Goal: Task Accomplishment & Management: Use online tool/utility

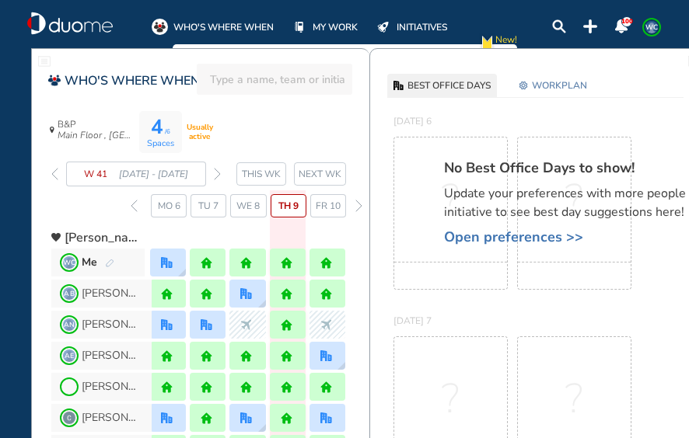
click at [216, 176] on img "forward week" at bounding box center [217, 174] width 7 height 12
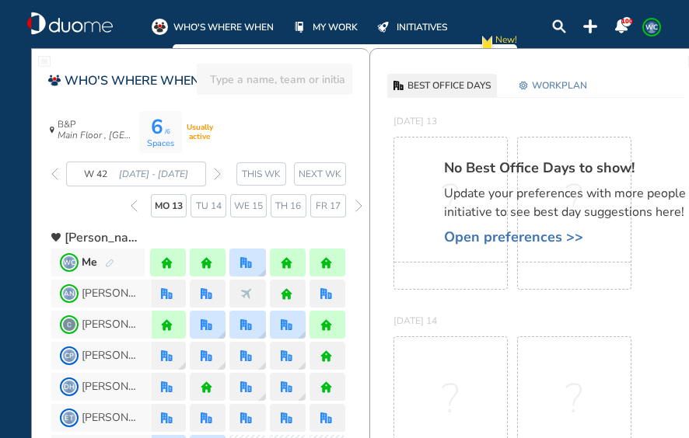
click at [219, 173] on img "forward week" at bounding box center [217, 174] width 7 height 12
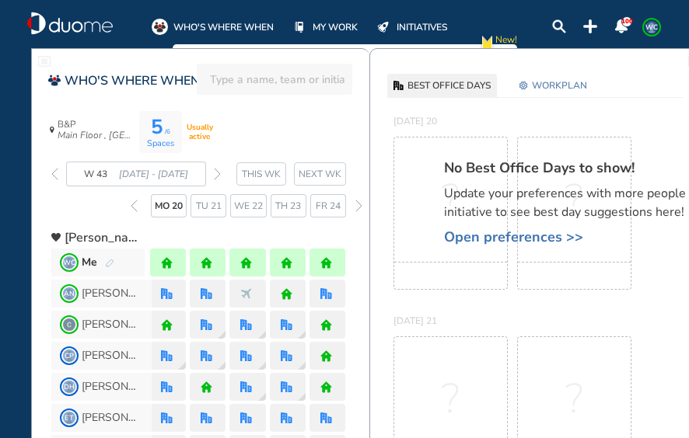
click at [212, 257] on div at bounding box center [208, 263] width 14 height 12
click at [110, 261] on img "pen-edit" at bounding box center [109, 264] width 9 height 10
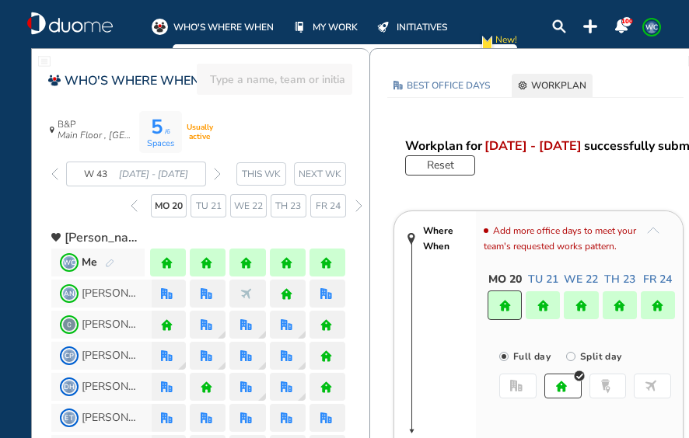
click at [548, 306] on img "home" at bounding box center [543, 306] width 12 height 12
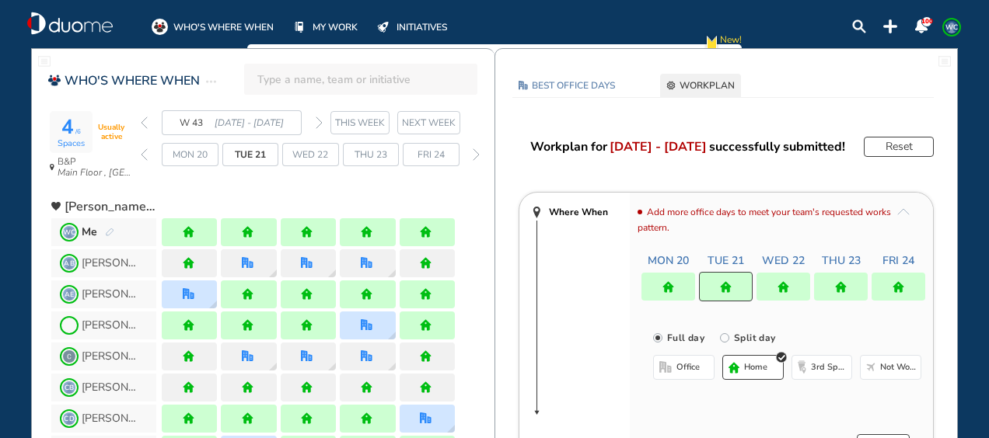
click at [688, 365] on span "office" at bounding box center [687, 367] width 23 height 12
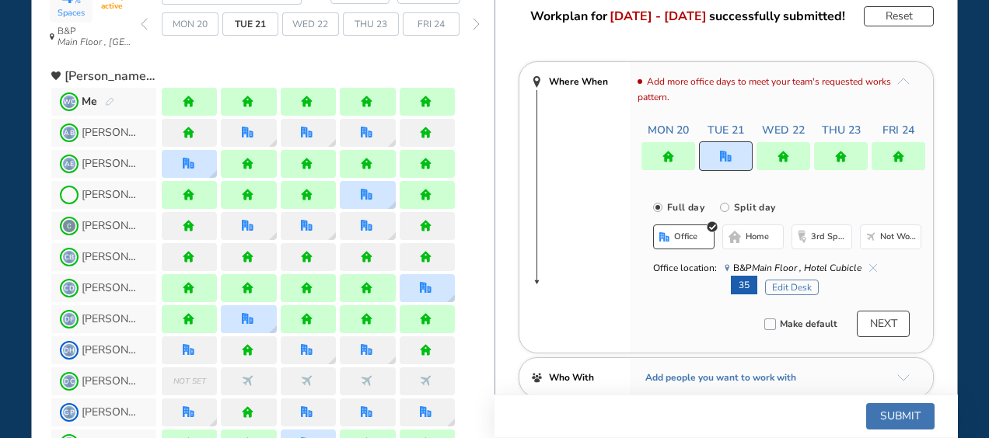
scroll to position [155, 0]
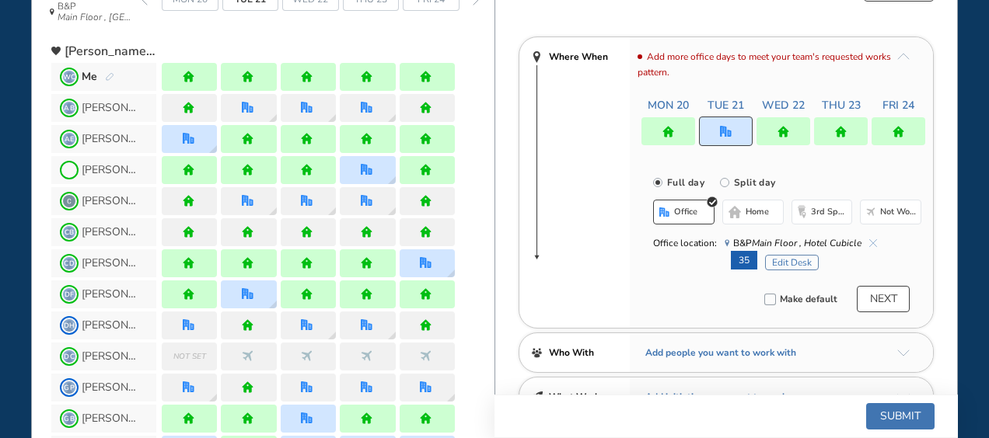
click at [688, 257] on button "Edit Desk" at bounding box center [792, 263] width 54 height 16
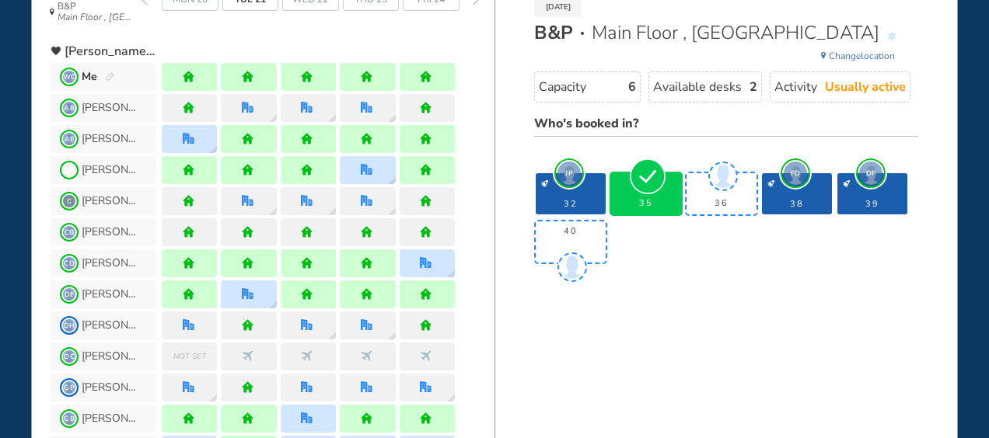
click at [644, 191] on img "tick-rounded-background" at bounding box center [648, 177] width 36 height 36
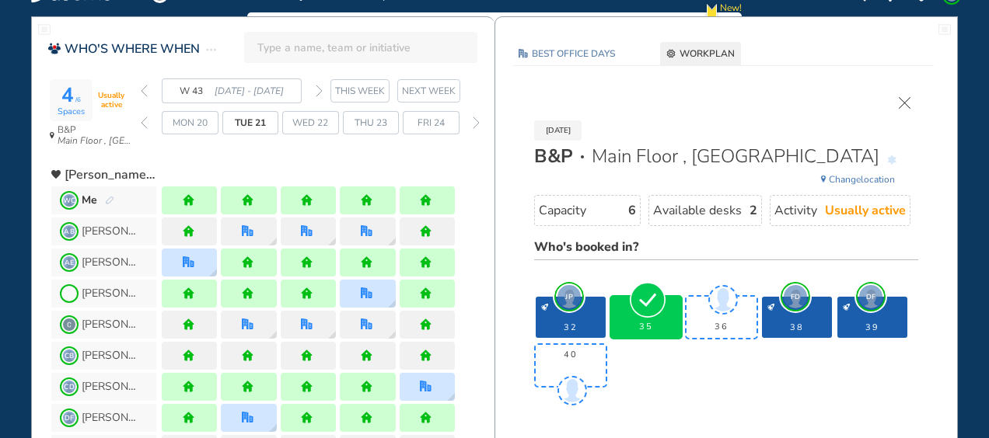
scroll to position [0, 0]
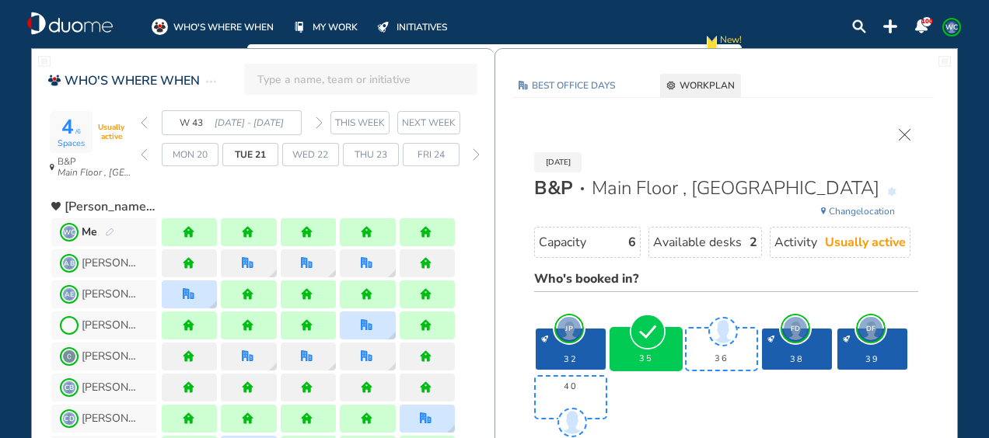
click at [688, 133] on img "cross-thin" at bounding box center [905, 135] width 12 height 12
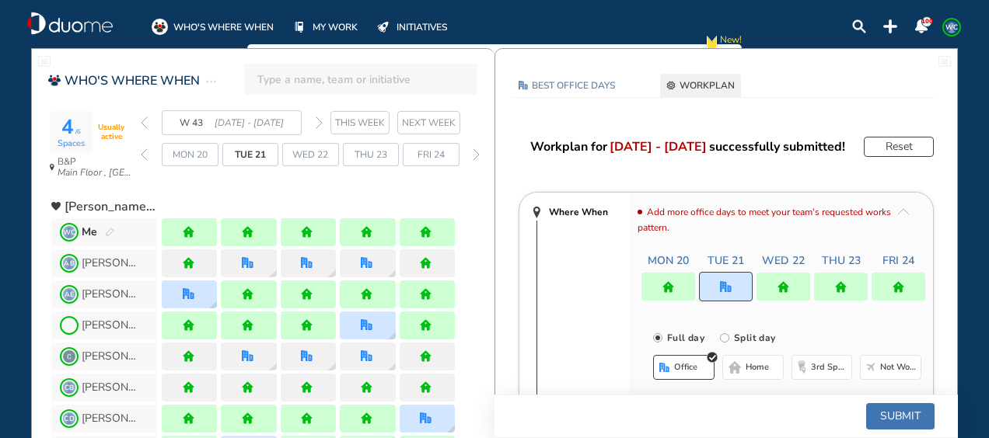
click at [688, 413] on button "Submit" at bounding box center [900, 416] width 68 height 26
